Goal: Information Seeking & Learning: Learn about a topic

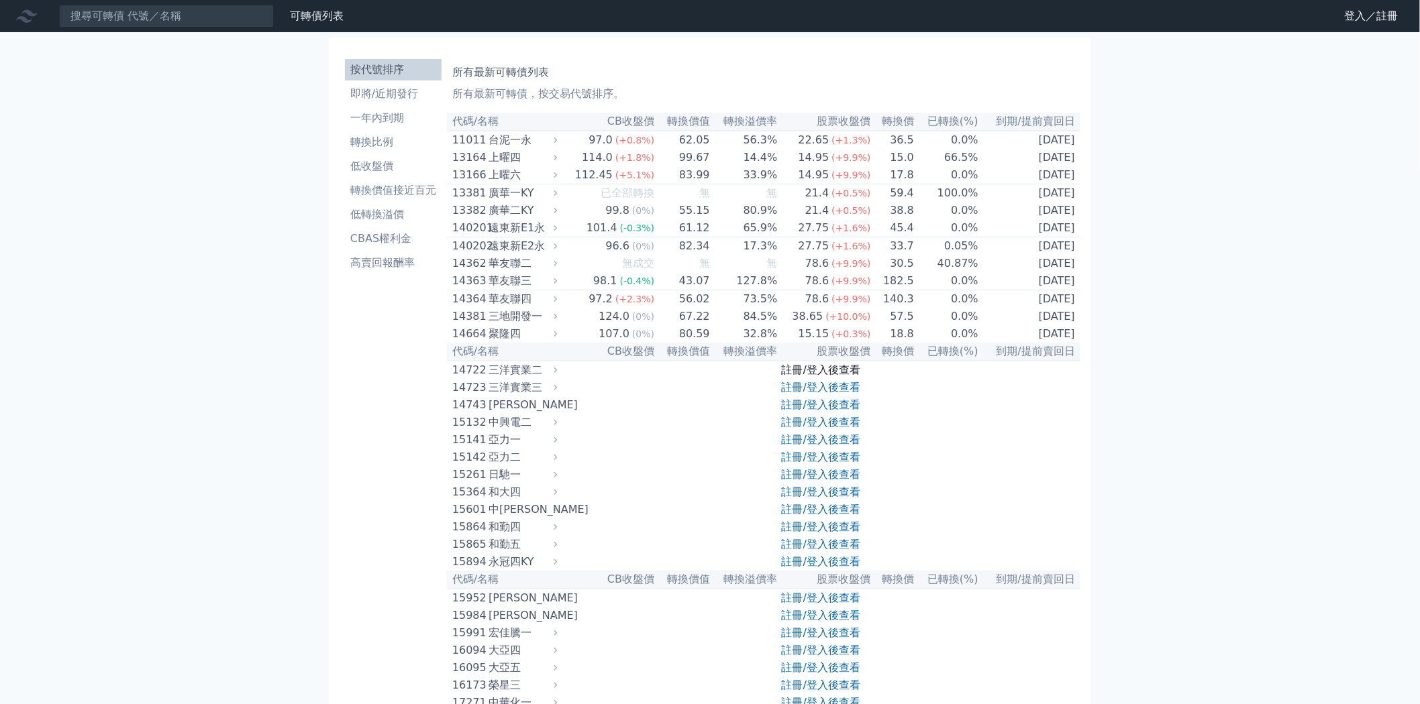
click at [822, 376] on link "註冊/登入後查看" at bounding box center [821, 370] width 78 height 13
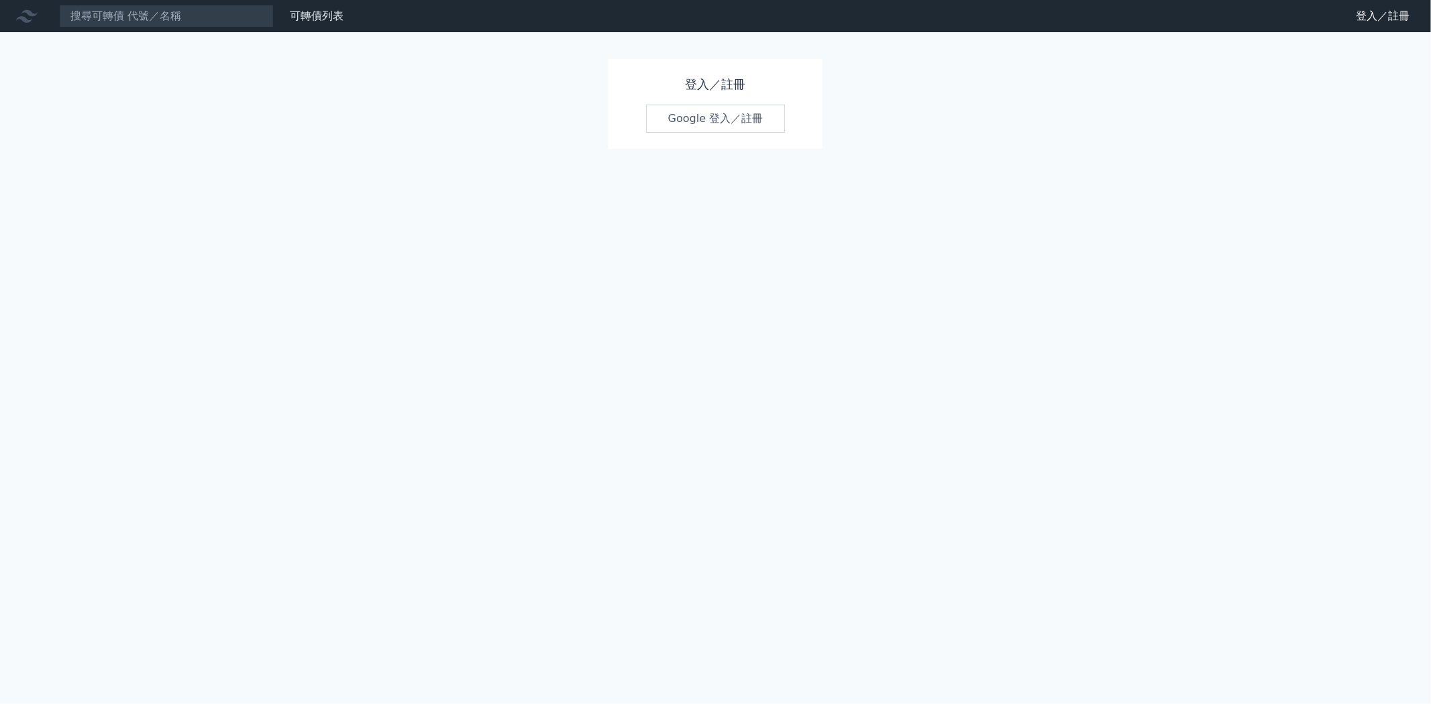
click at [729, 117] on link "Google 登入／註冊" at bounding box center [716, 119] width 140 height 28
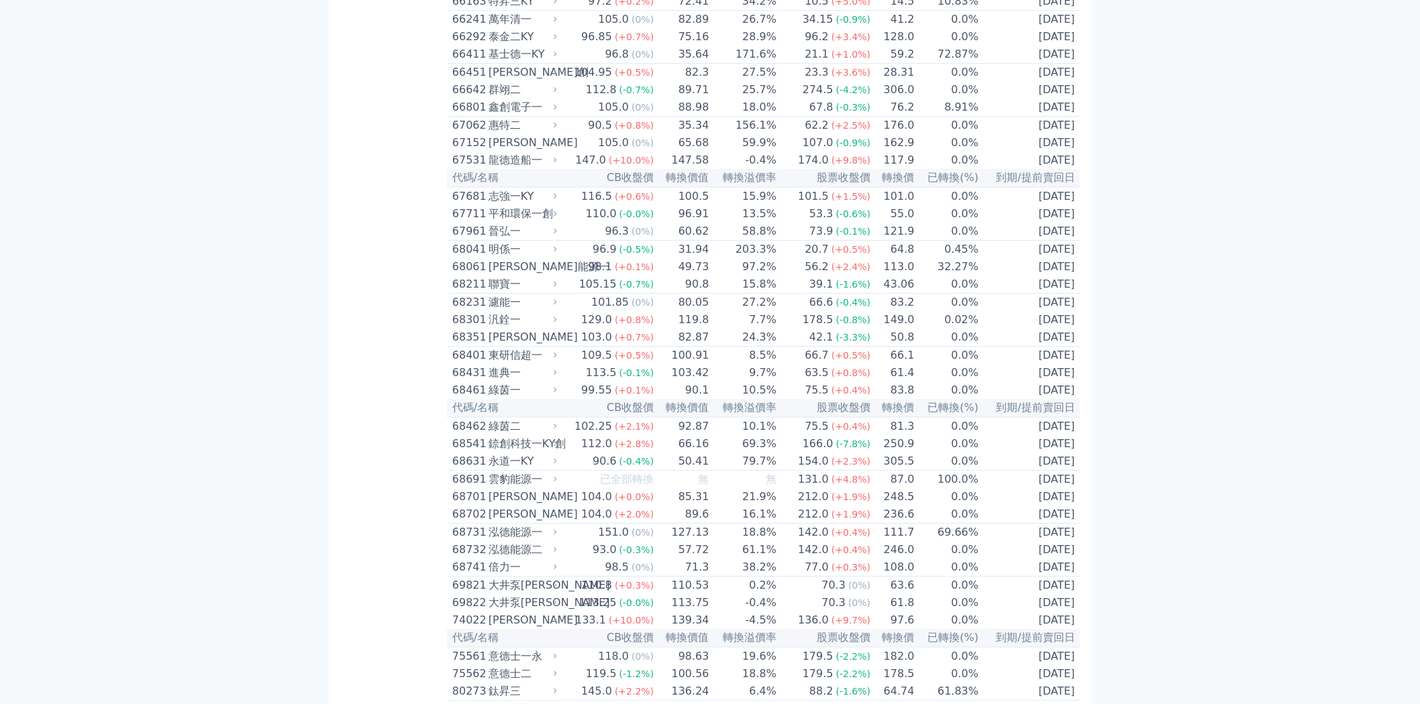
scroll to position [6261, 0]
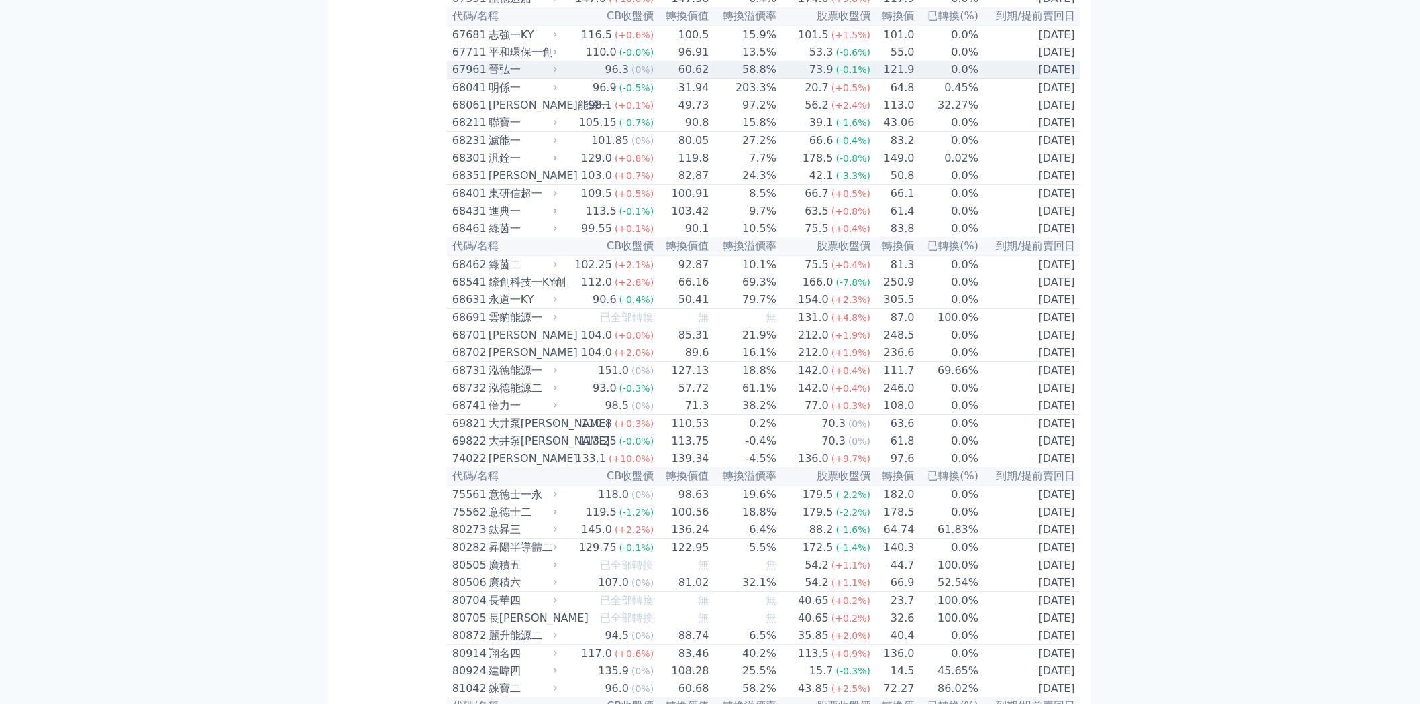
scroll to position [6336, 0]
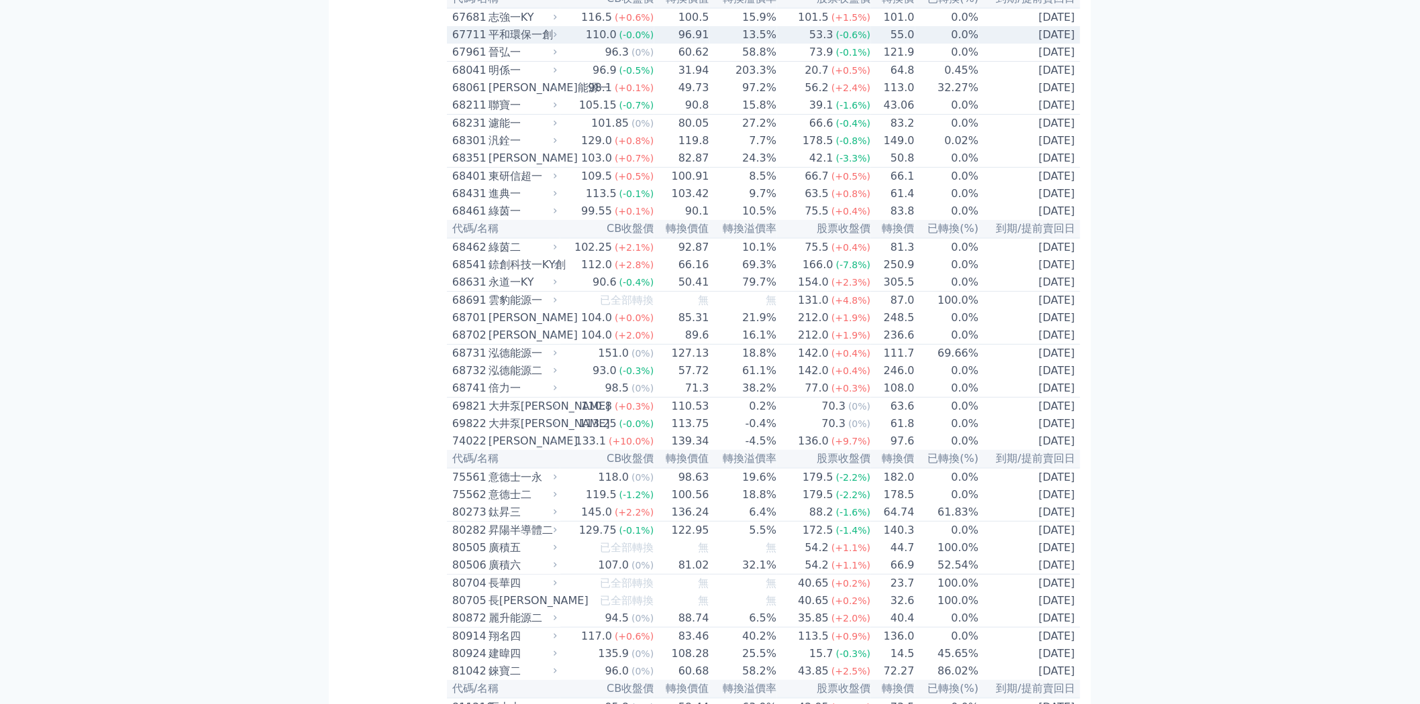
click at [560, 39] on icon at bounding box center [555, 34] width 9 height 9
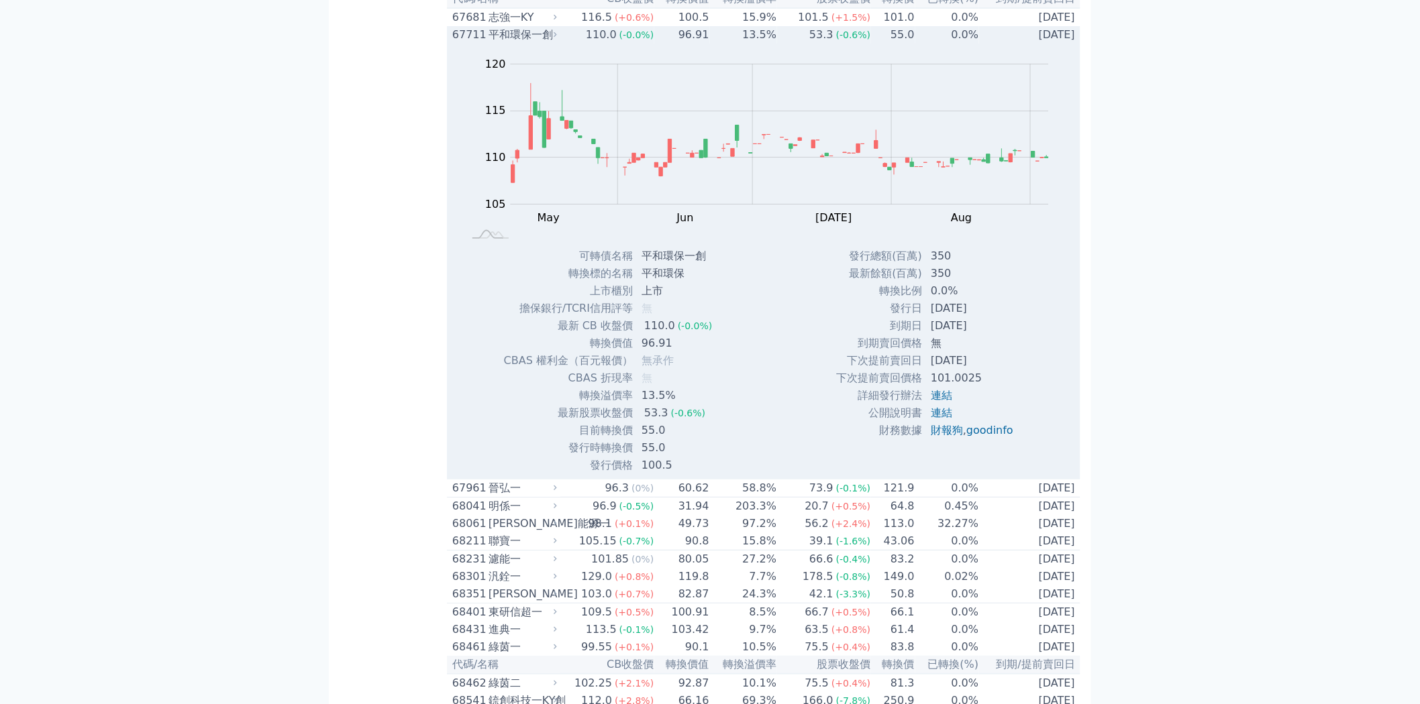
click at [560, 43] on div "67711 平和環保一創" at bounding box center [505, 35] width 107 height 16
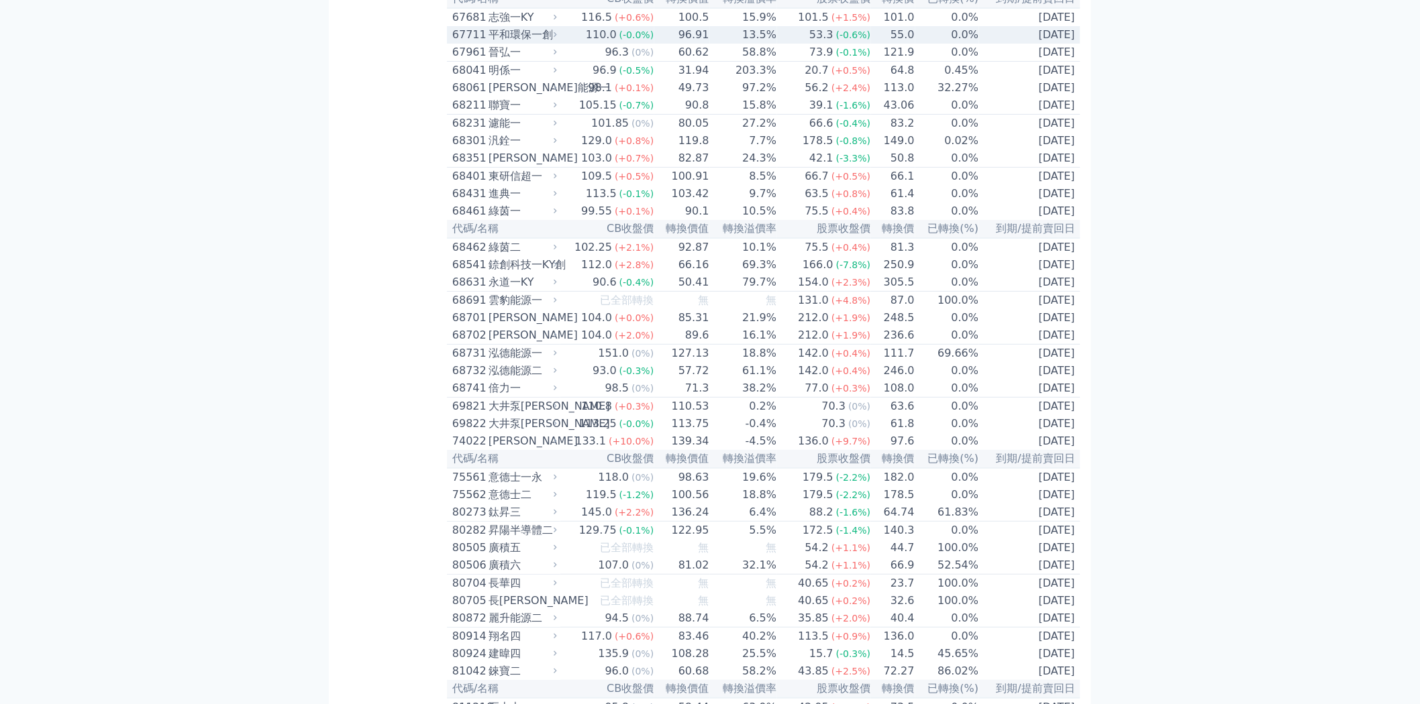
click at [560, 39] on icon at bounding box center [555, 34] width 9 height 9
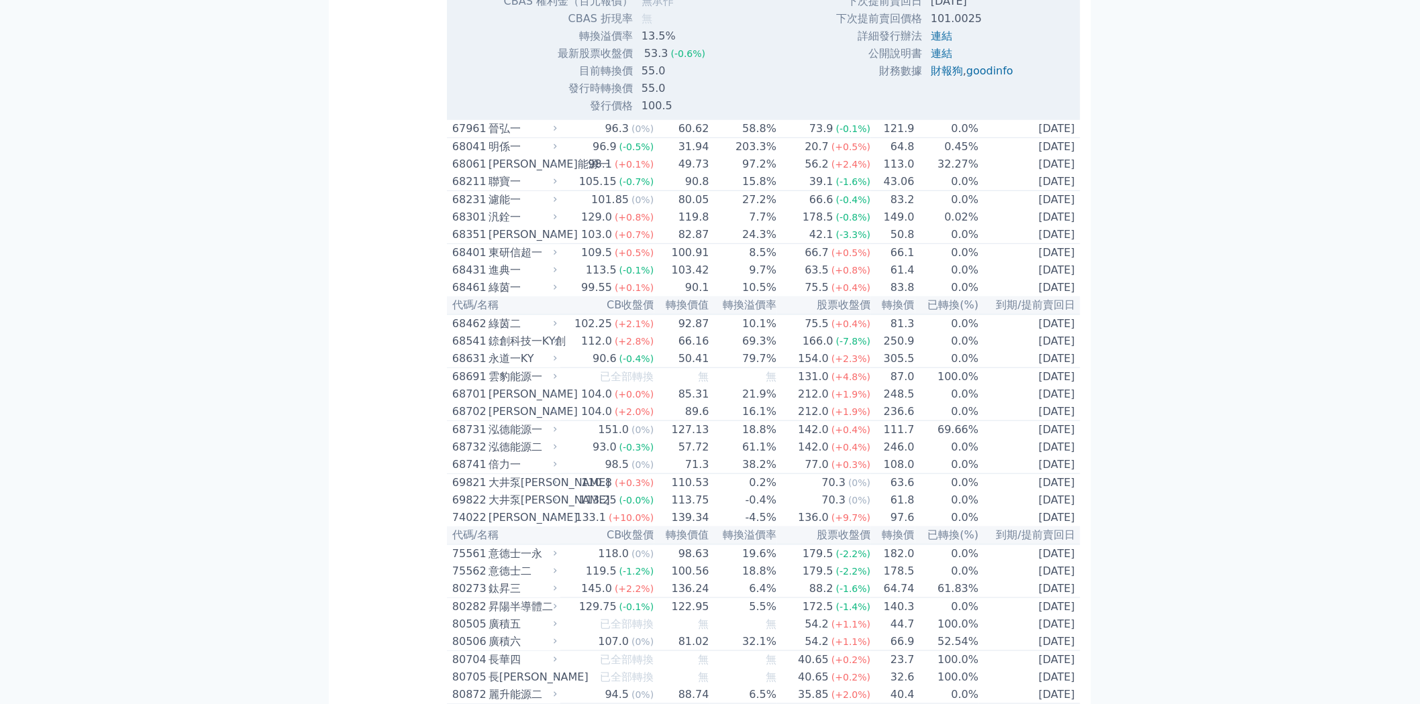
scroll to position [6709, 0]
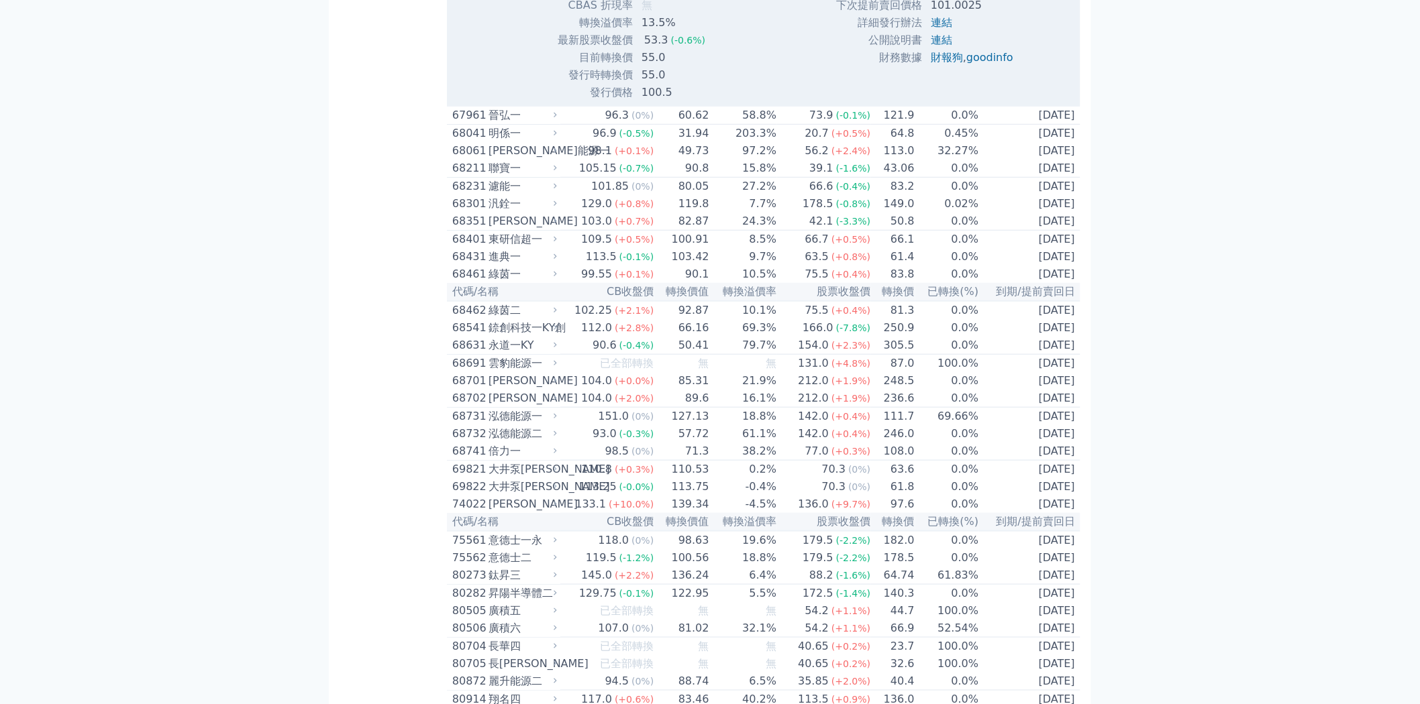
drag, startPoint x: 875, startPoint y: 362, endPoint x: 984, endPoint y: 391, distance: 112.0
copy tbody "轉換比例 0.0% 發行日 [DATE] 到期日 [DATE]"
drag, startPoint x: 841, startPoint y: 424, endPoint x: 973, endPoint y: 447, distance: 134.2
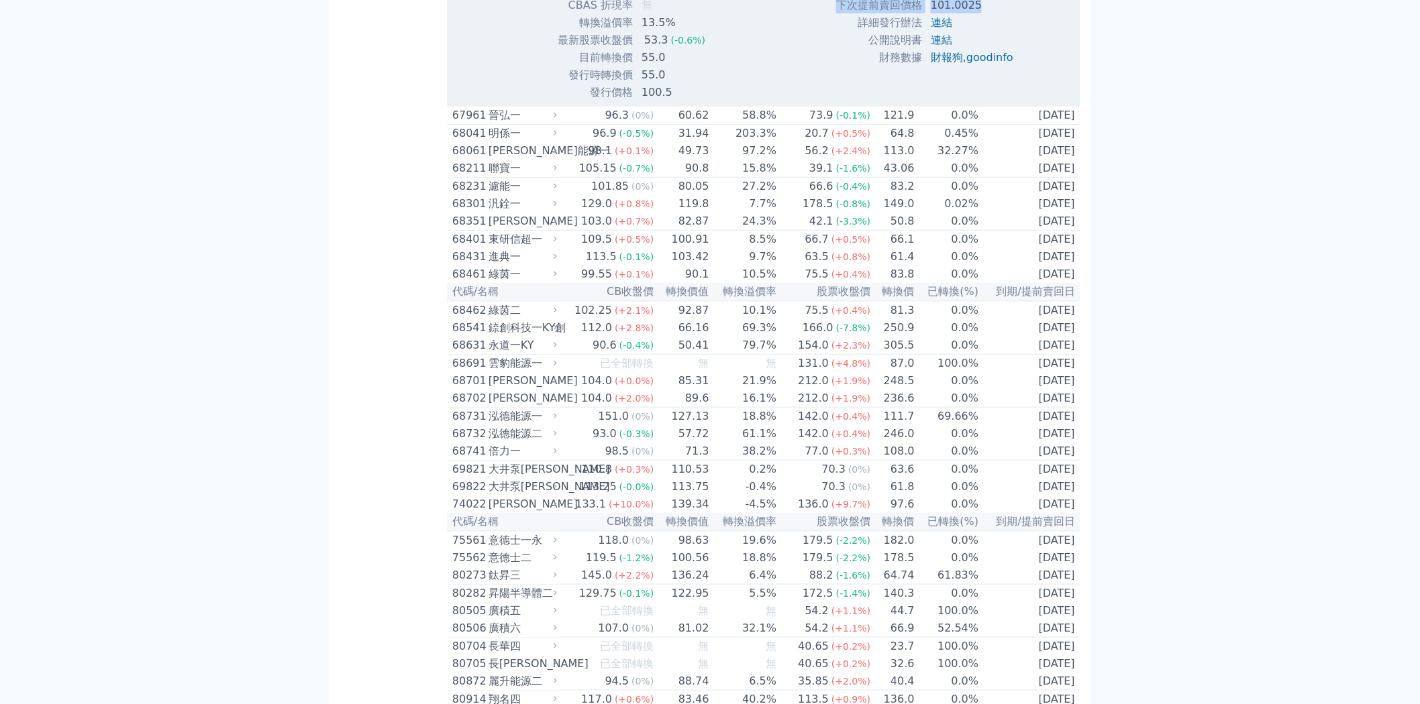
copy tbody "下次提前賣回日 [DATE] 下次提前賣回價格 101.0025"
drag, startPoint x: 565, startPoint y: 498, endPoint x: 663, endPoint y: 501, distance: 98.0
click at [663, 66] on tr "目前轉換價 55.0" at bounding box center [613, 57] width 220 height 17
copy tr "目前轉換價 55.0"
